Goal: Transaction & Acquisition: Obtain resource

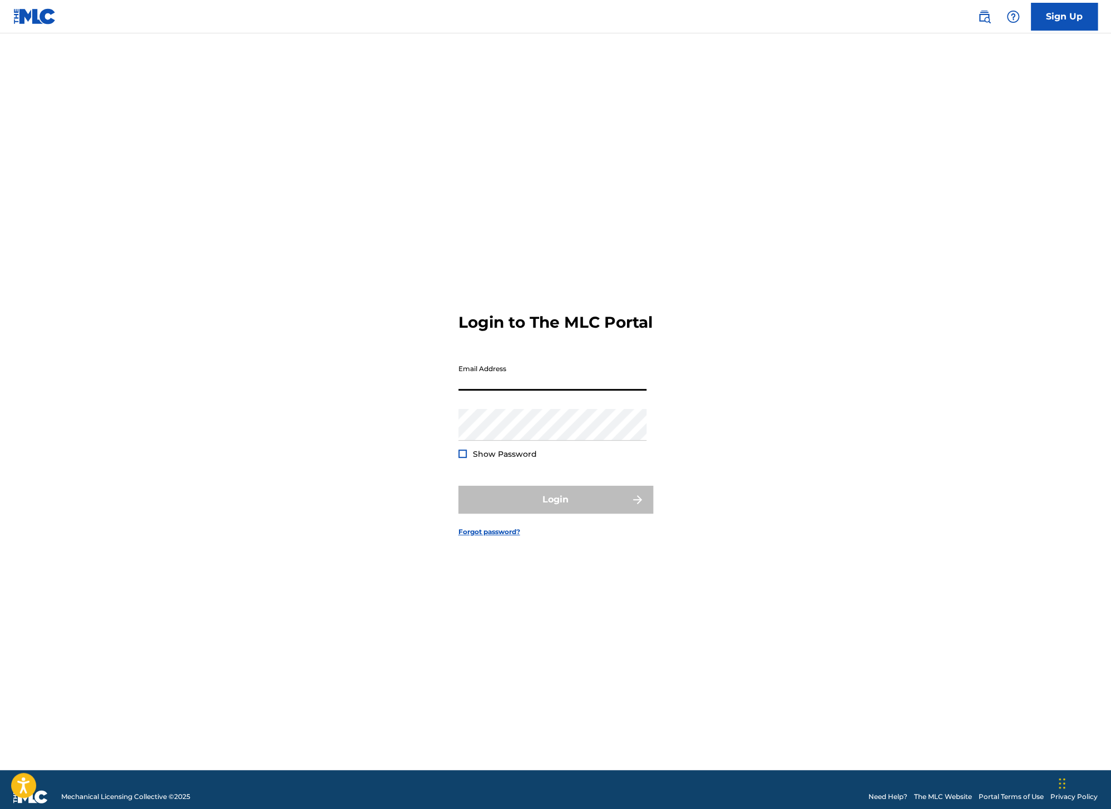
click at [496, 391] on input "Email Address" at bounding box center [553, 375] width 188 height 32
type input "[EMAIL_ADDRESS][DOMAIN_NAME]"
click at [520, 498] on button "Login" at bounding box center [556, 500] width 195 height 28
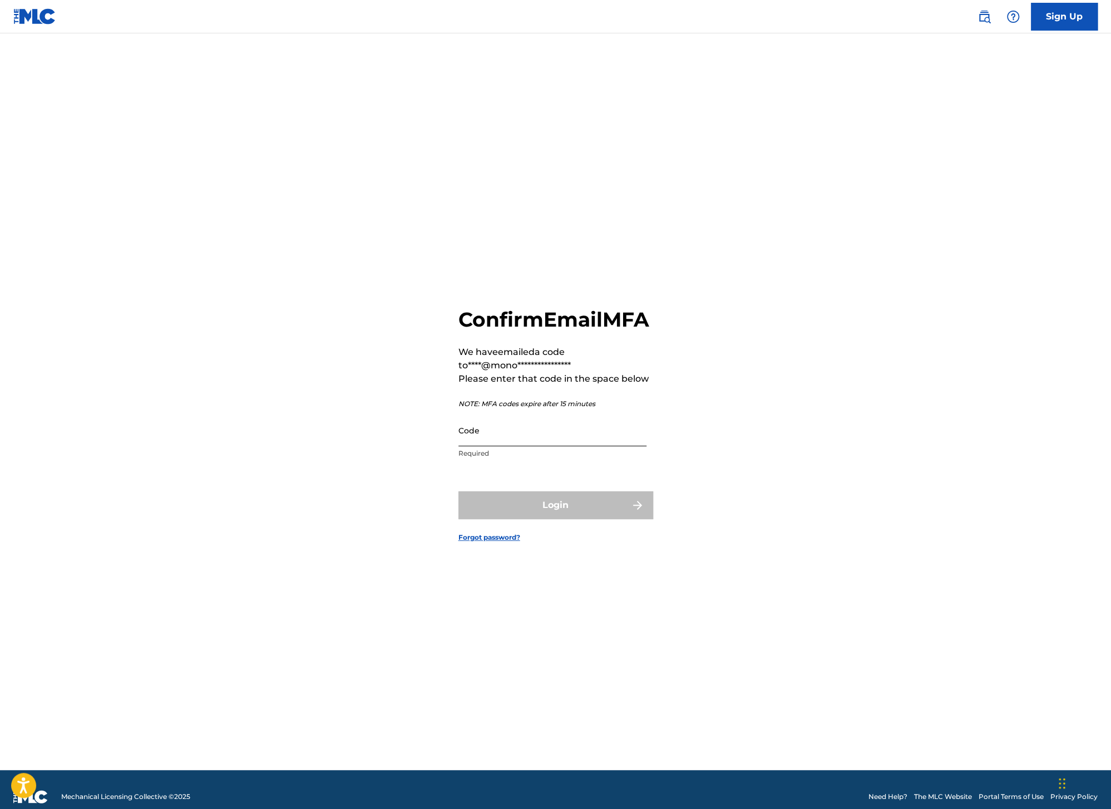
click at [499, 446] on input "Code" at bounding box center [553, 431] width 188 height 32
paste input "757926"
type input "757926"
click at [554, 518] on button "Login" at bounding box center [556, 505] width 195 height 28
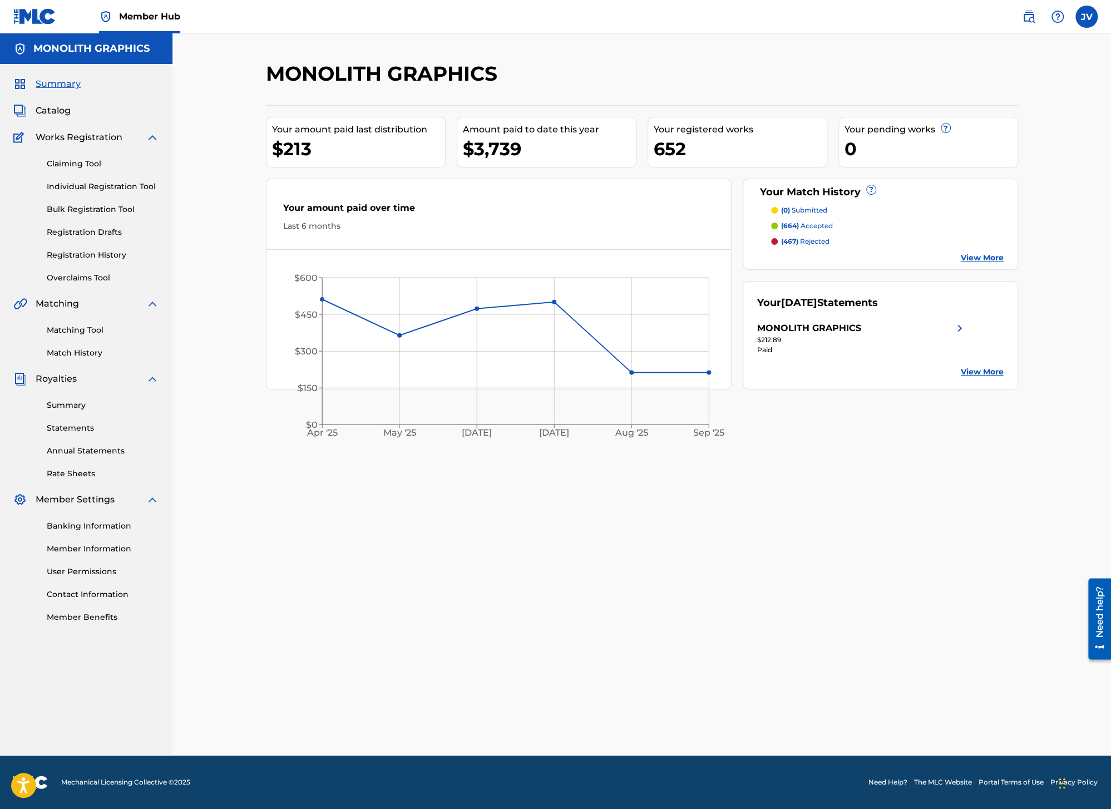
click at [554, 518] on div "MONOLITH GRAPHICS Your amount paid last distribution $213 Amount paid to date t…" at bounding box center [642, 408] width 779 height 695
click at [71, 353] on link "Match History" at bounding box center [103, 353] width 112 height 12
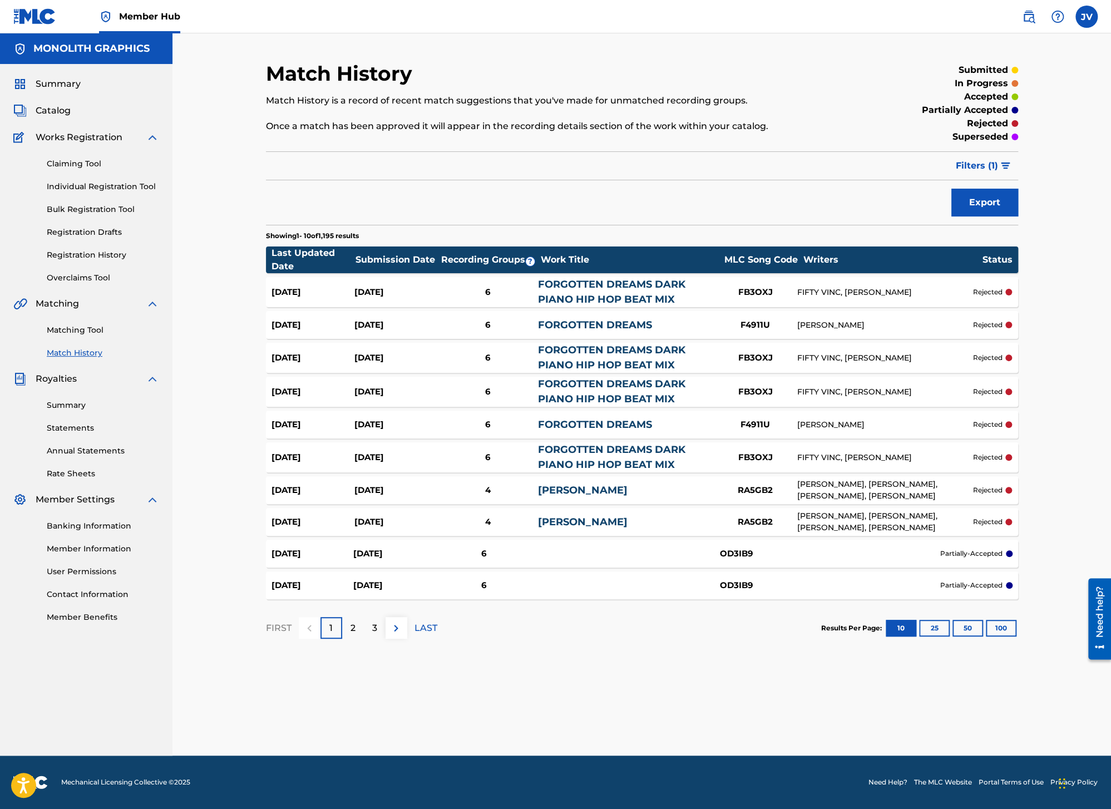
click at [219, 649] on div "Match History Match History is a record of recent match suggestions that you've…" at bounding box center [642, 394] width 939 height 722
click at [980, 200] on button "Export" at bounding box center [985, 203] width 67 height 28
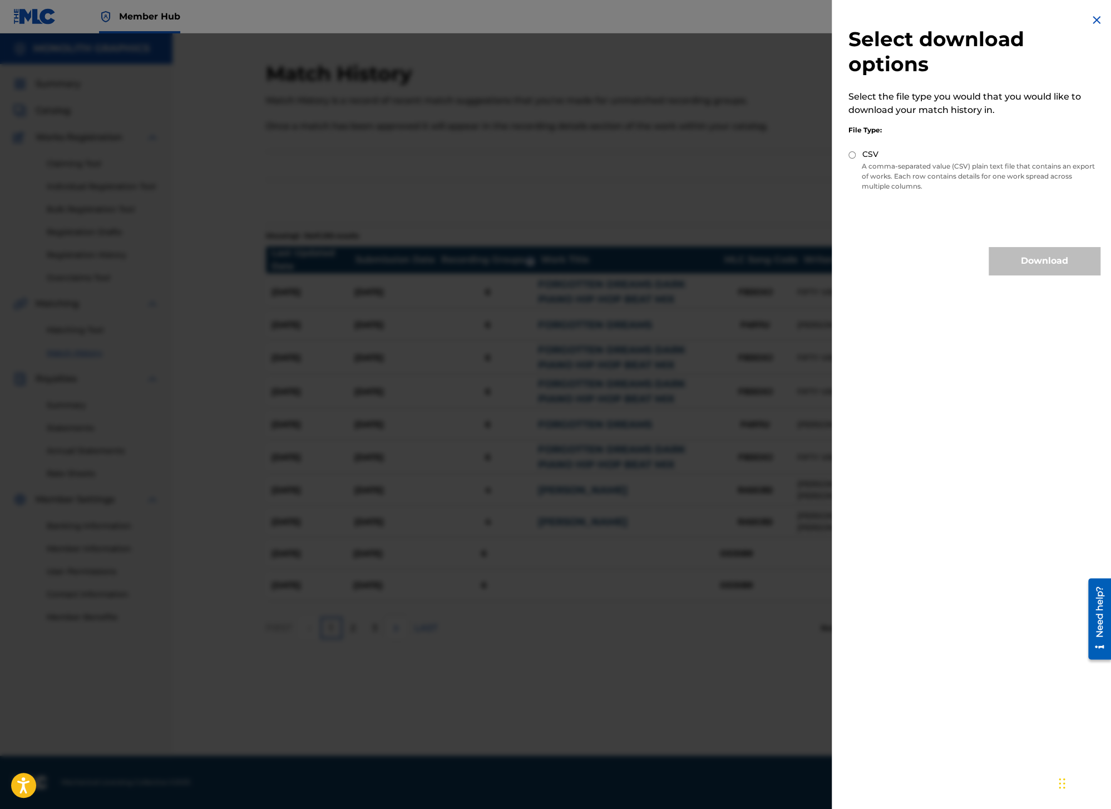
click at [854, 157] on input "CSV" at bounding box center [852, 154] width 7 height 7
radio input "true"
click at [1051, 264] on button "Download" at bounding box center [1044, 261] width 111 height 28
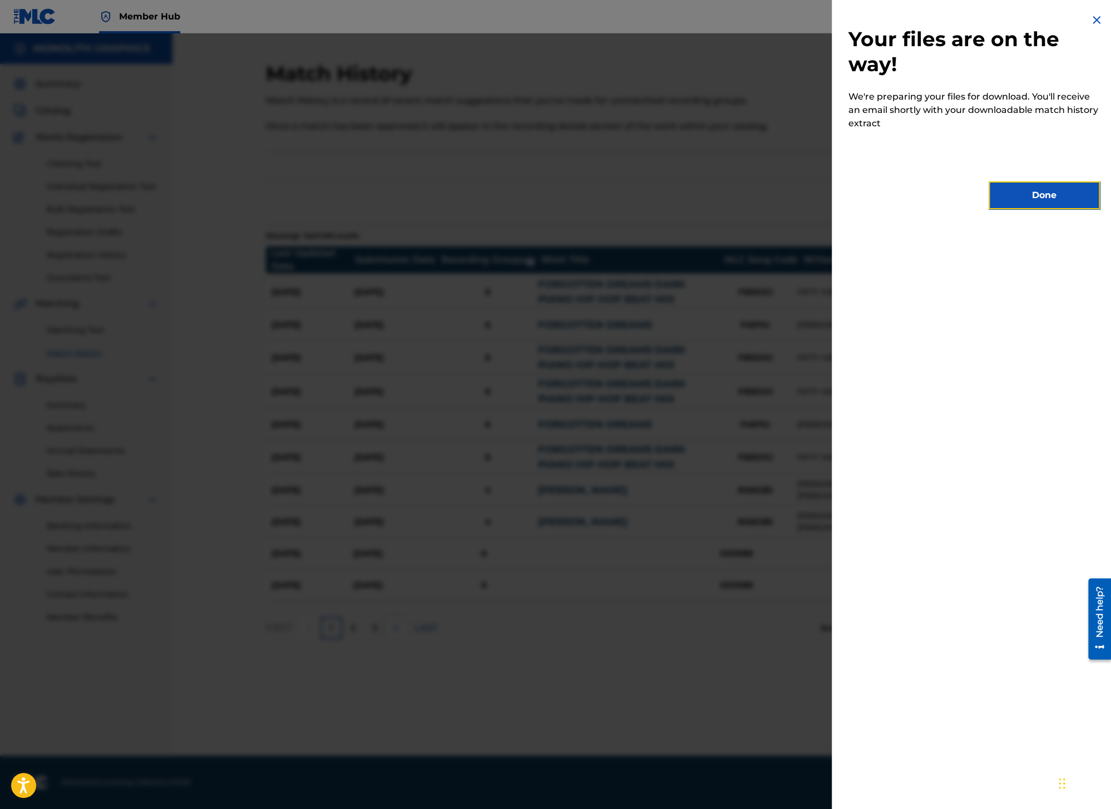
drag, startPoint x: 1035, startPoint y: 203, endPoint x: 1025, endPoint y: 238, distance: 35.9
click at [1035, 203] on button "Done" at bounding box center [1044, 195] width 111 height 28
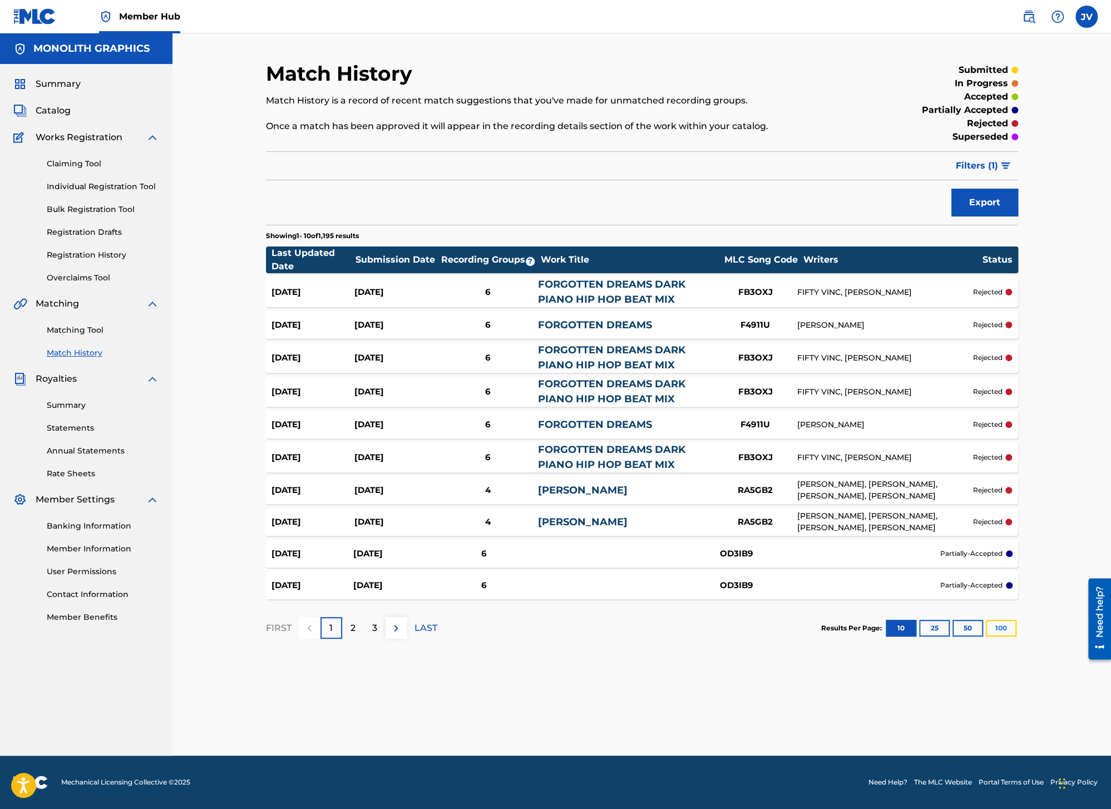
click at [993, 632] on button "100" at bounding box center [1001, 628] width 31 height 17
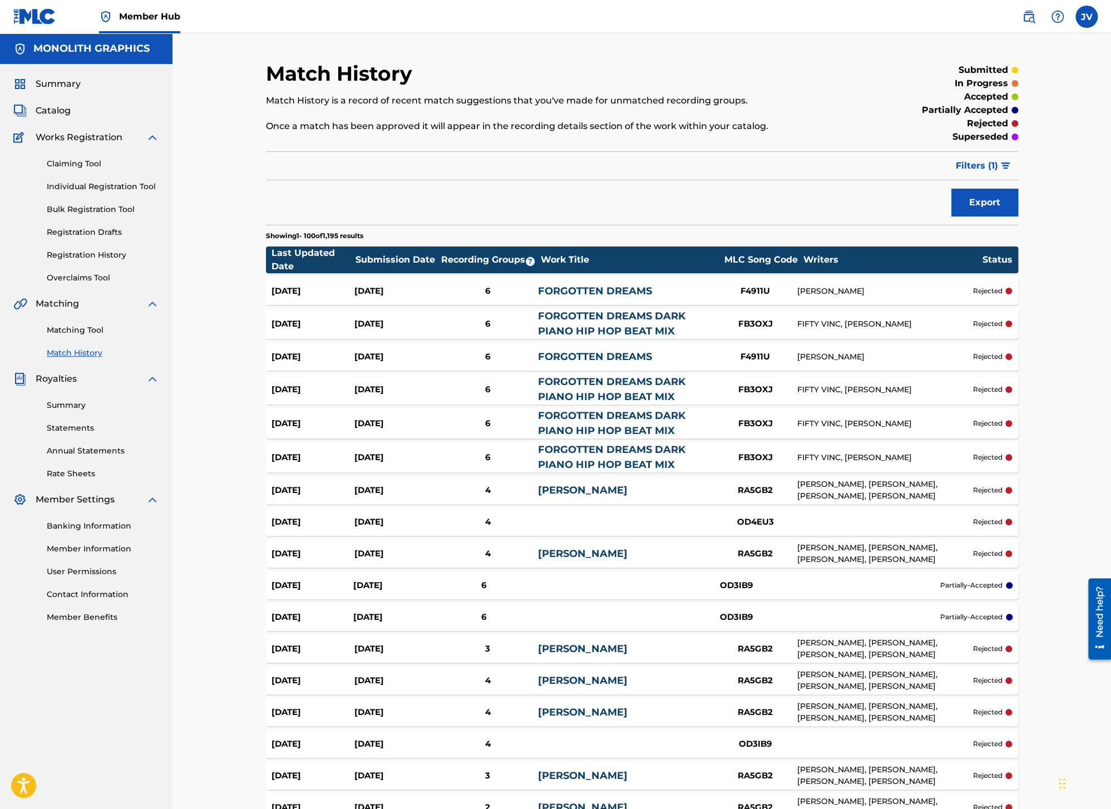
drag, startPoint x: 65, startPoint y: 107, endPoint x: 203, endPoint y: 126, distance: 139.9
click at [65, 107] on span "Catalog" at bounding box center [53, 110] width 35 height 13
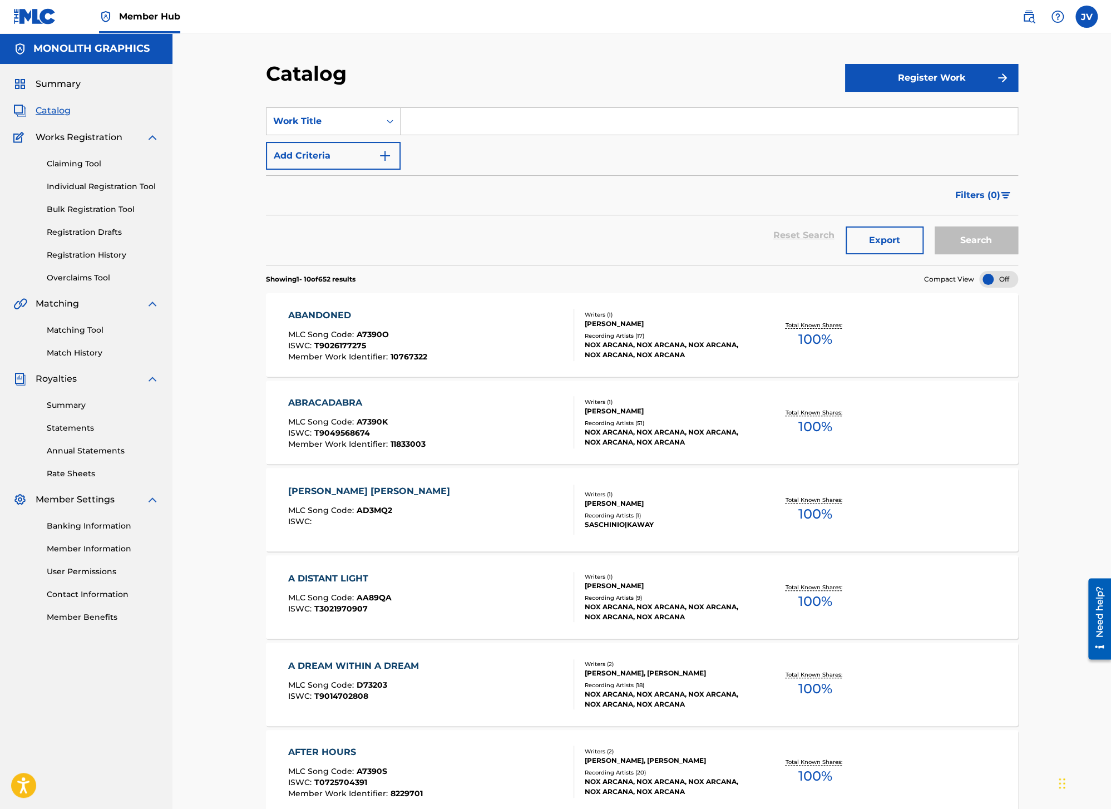
click at [455, 118] on input "Search Form" at bounding box center [709, 121] width 617 height 27
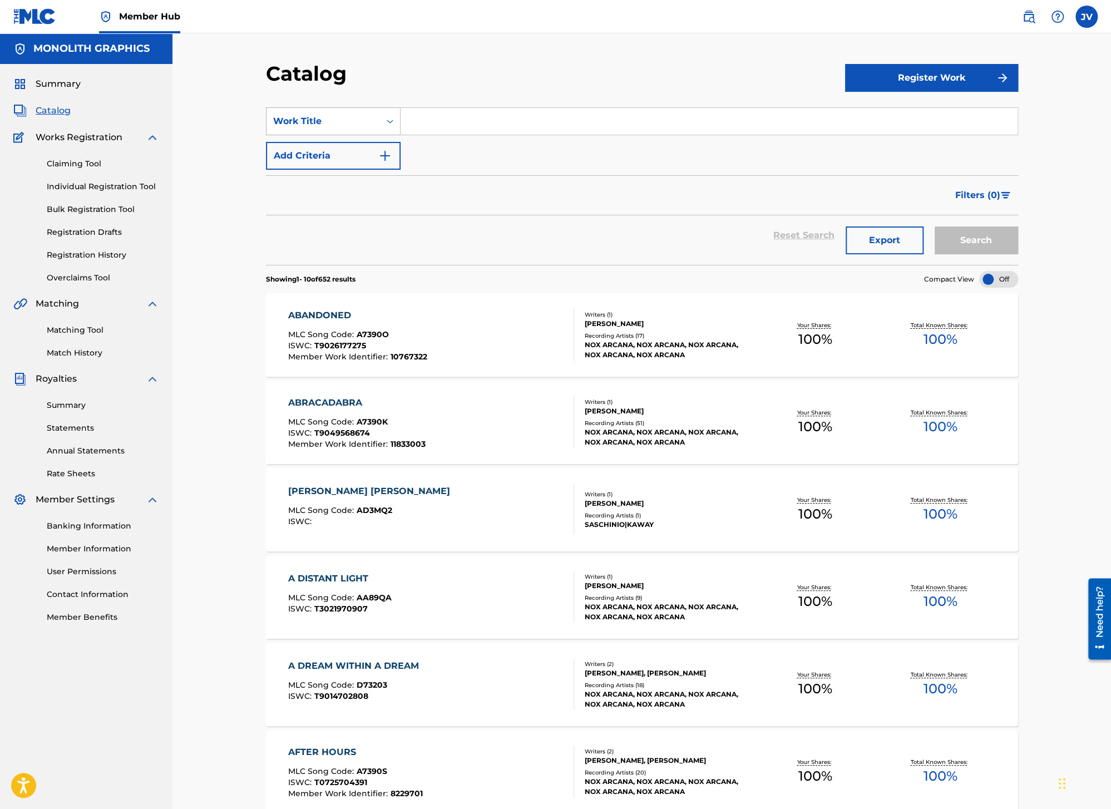
click at [366, 122] on div "Work Title" at bounding box center [323, 121] width 100 height 13
click at [447, 121] on input "Search Form" at bounding box center [709, 121] width 617 height 27
type input "on my shiznit"
click at [935, 226] on button "Search" at bounding box center [976, 240] width 83 height 28
